Goal: Task Accomplishment & Management: Manage account settings

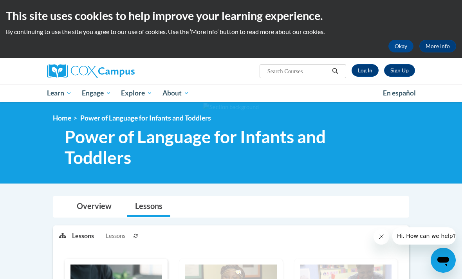
click at [368, 69] on link "Log In" at bounding box center [364, 70] width 27 height 13
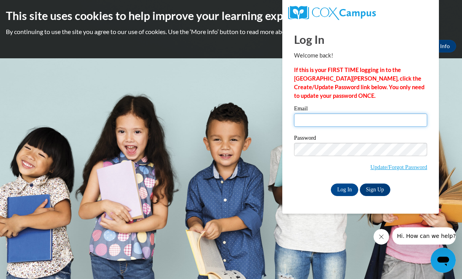
type input "lissamaree@yahoo.com"
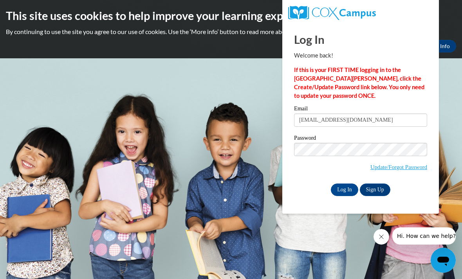
click at [344, 189] on input "Log In" at bounding box center [344, 190] width 27 height 13
click at [333, 191] on input "Log In" at bounding box center [344, 190] width 27 height 13
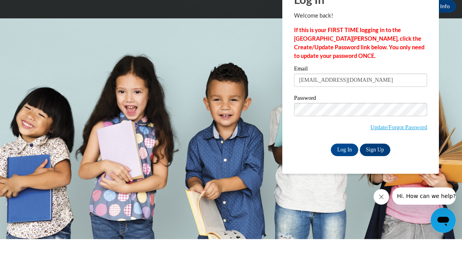
click at [450, 87] on body "This site uses cookies to help improve your learning experience. By continuing …" at bounding box center [231, 139] width 462 height 279
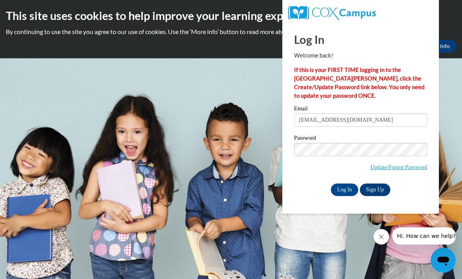
click at [348, 190] on input "Log In" at bounding box center [344, 190] width 27 height 13
